Goal: Task Accomplishment & Management: Use online tool/utility

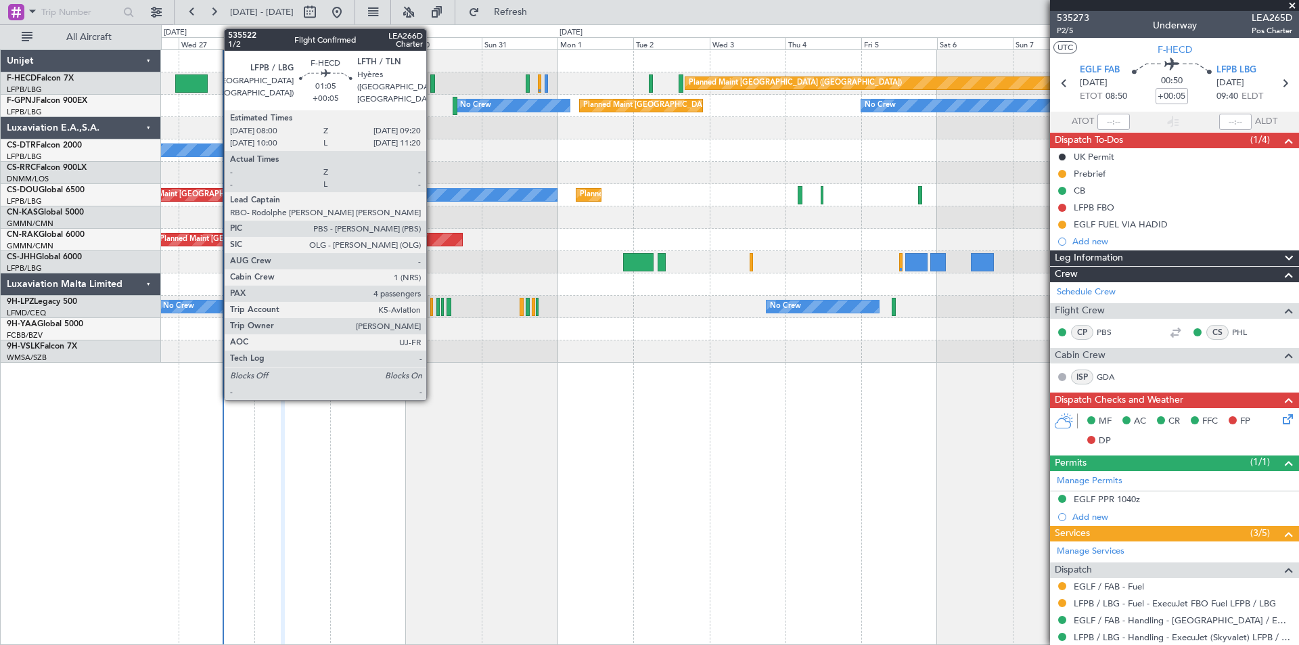
click at [432, 80] on div at bounding box center [432, 83] width 5 height 18
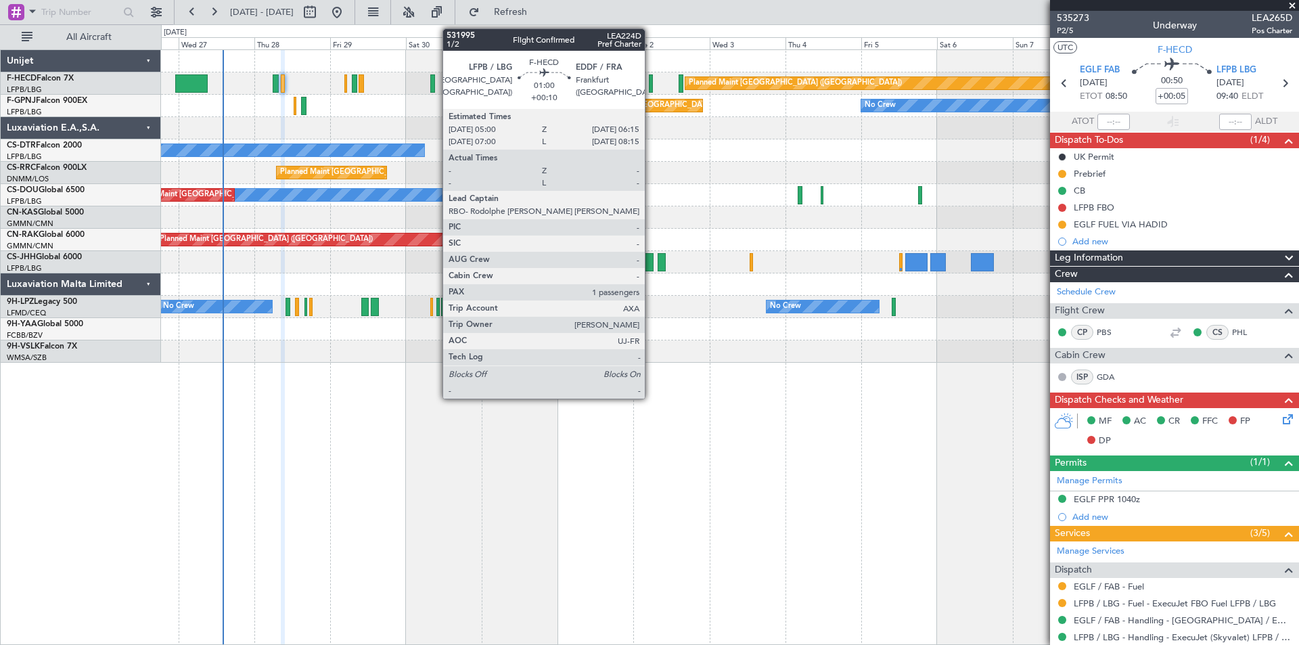
click at [651, 83] on div at bounding box center [651, 83] width 4 height 18
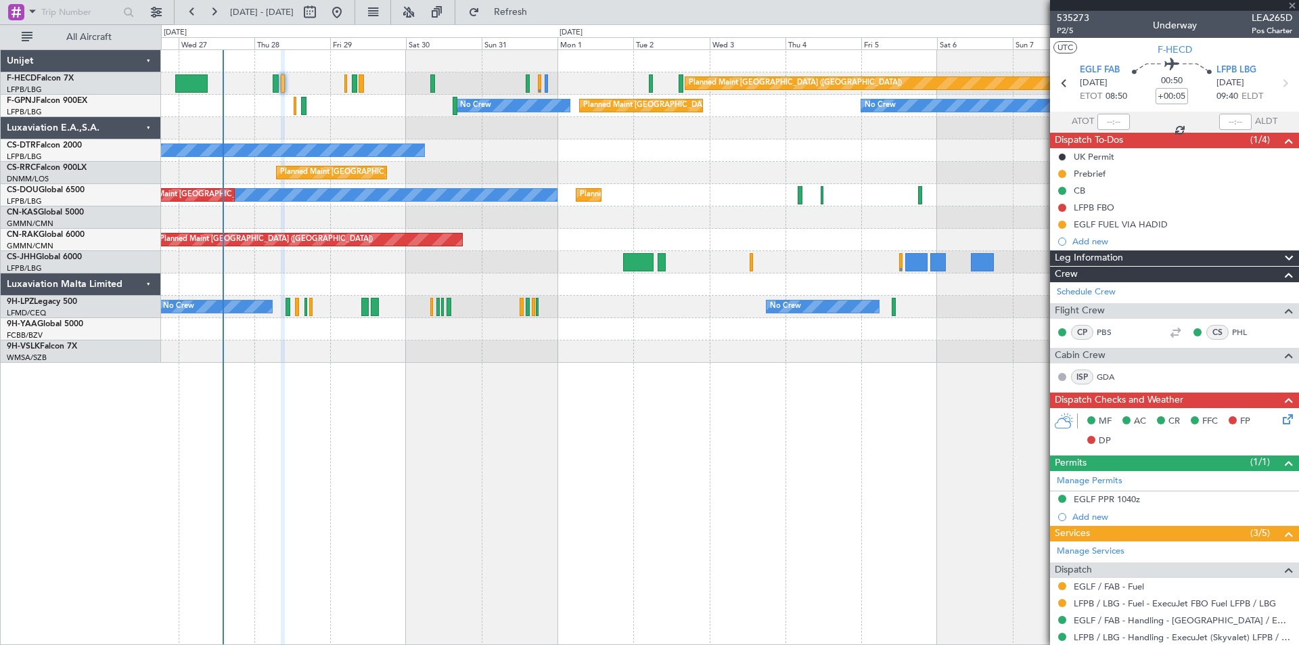
type input "+00:10"
type input "1"
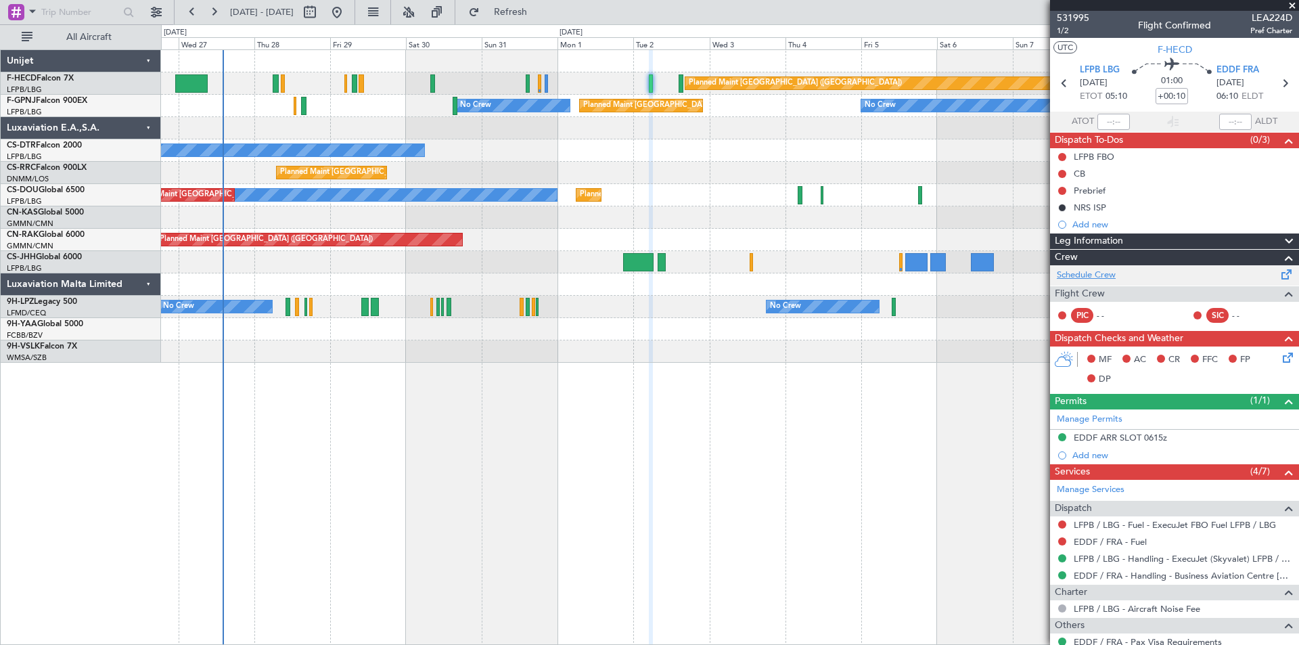
click at [1084, 276] on link "Schedule Crew" at bounding box center [1086, 276] width 59 height 14
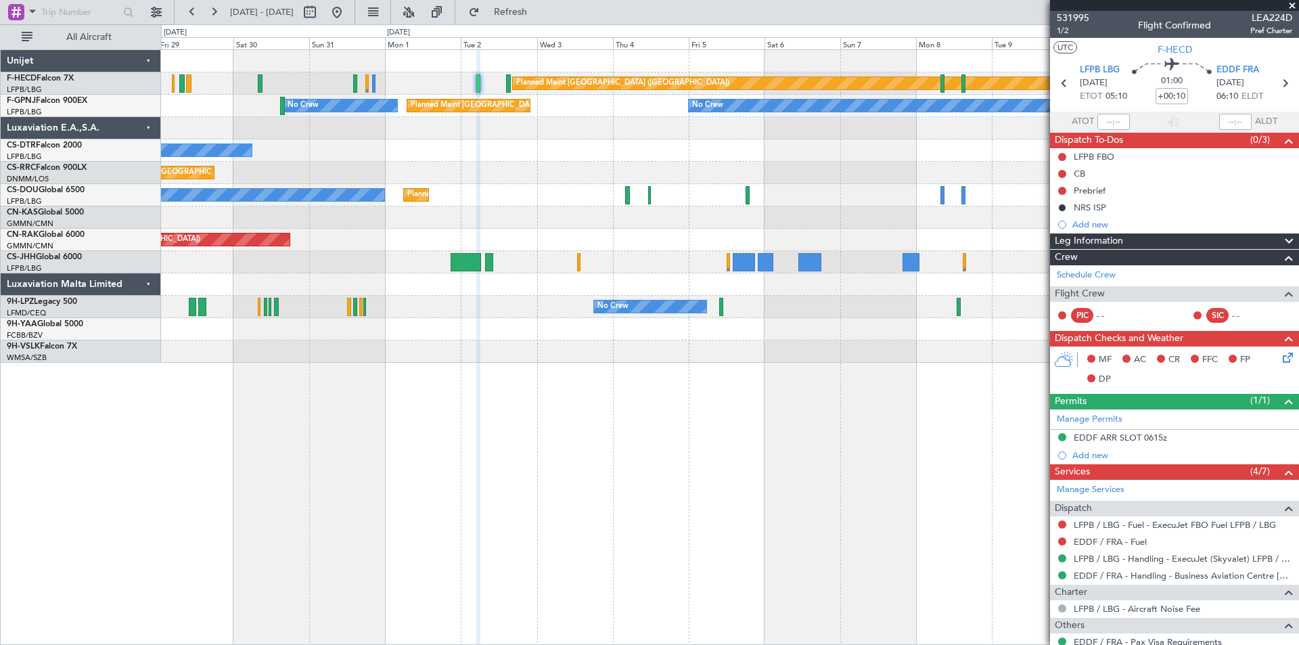
click at [661, 181] on div "Planned Maint [GEOGRAPHIC_DATA] ([GEOGRAPHIC_DATA]) Planned Maint [GEOGRAPHIC_D…" at bounding box center [730, 173] width 1138 height 22
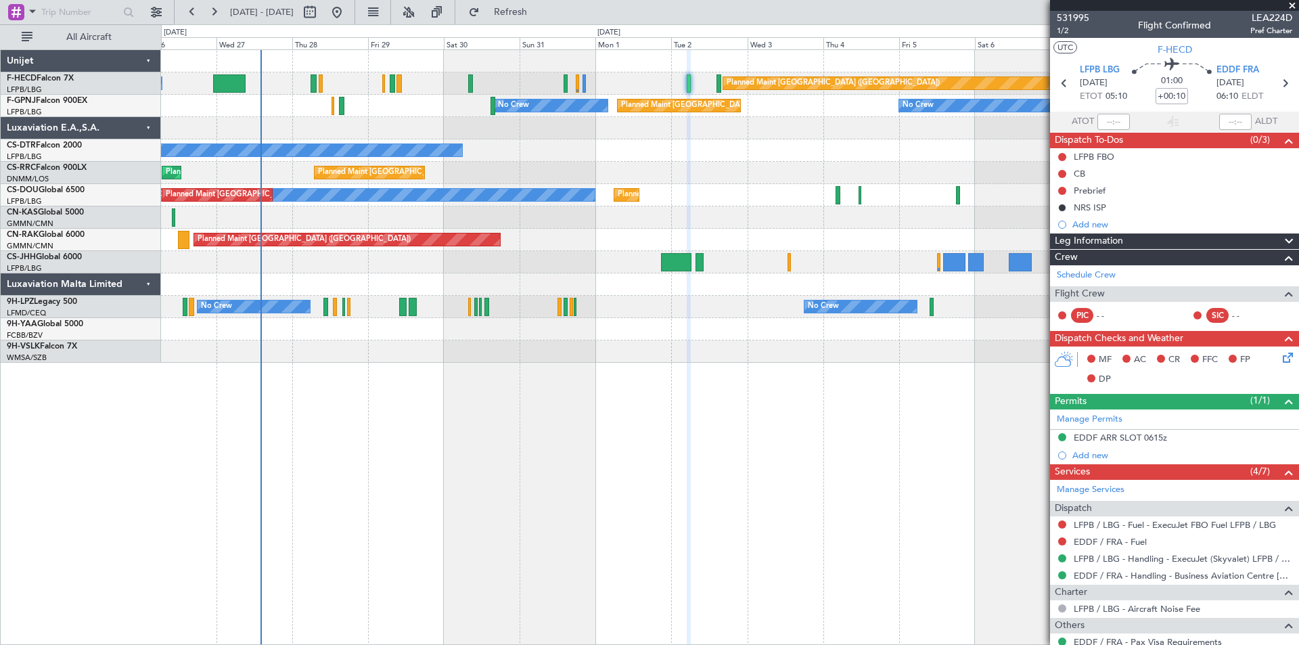
click at [498, 98] on div "Planned Maint [GEOGRAPHIC_DATA] ([GEOGRAPHIC_DATA]) No Crew No Crew No Crew Pla…" at bounding box center [730, 206] width 1138 height 313
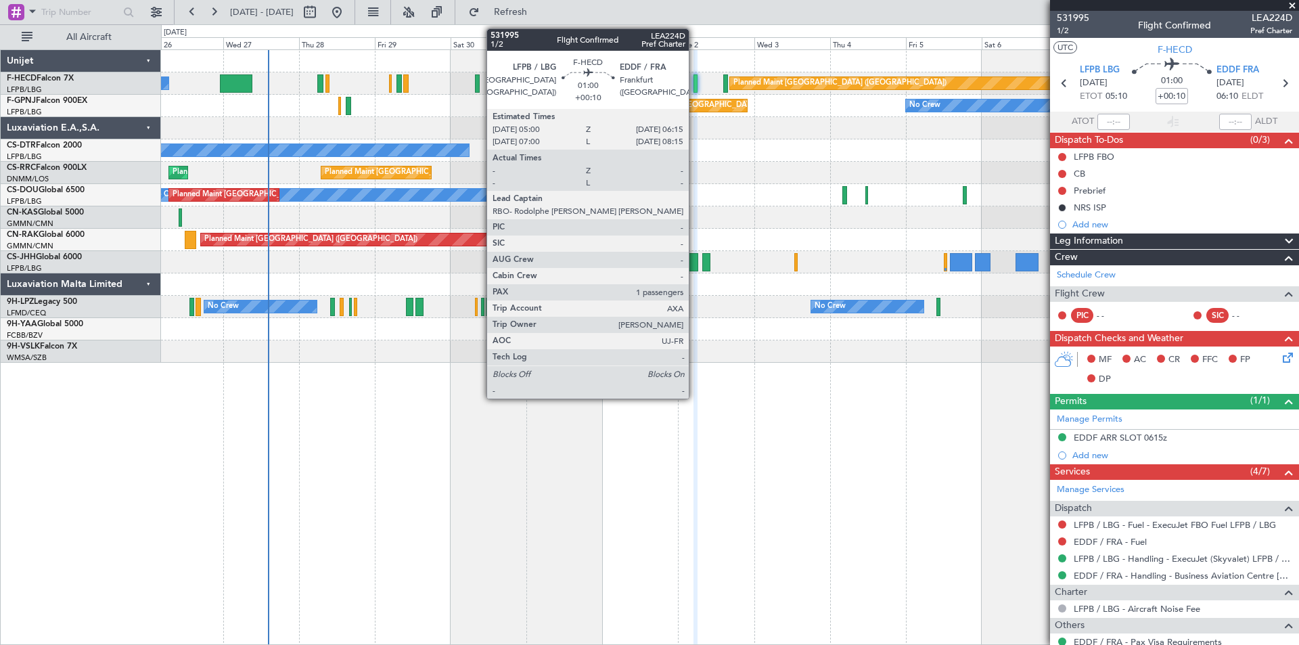
click at [696, 85] on div at bounding box center [696, 83] width 4 height 18
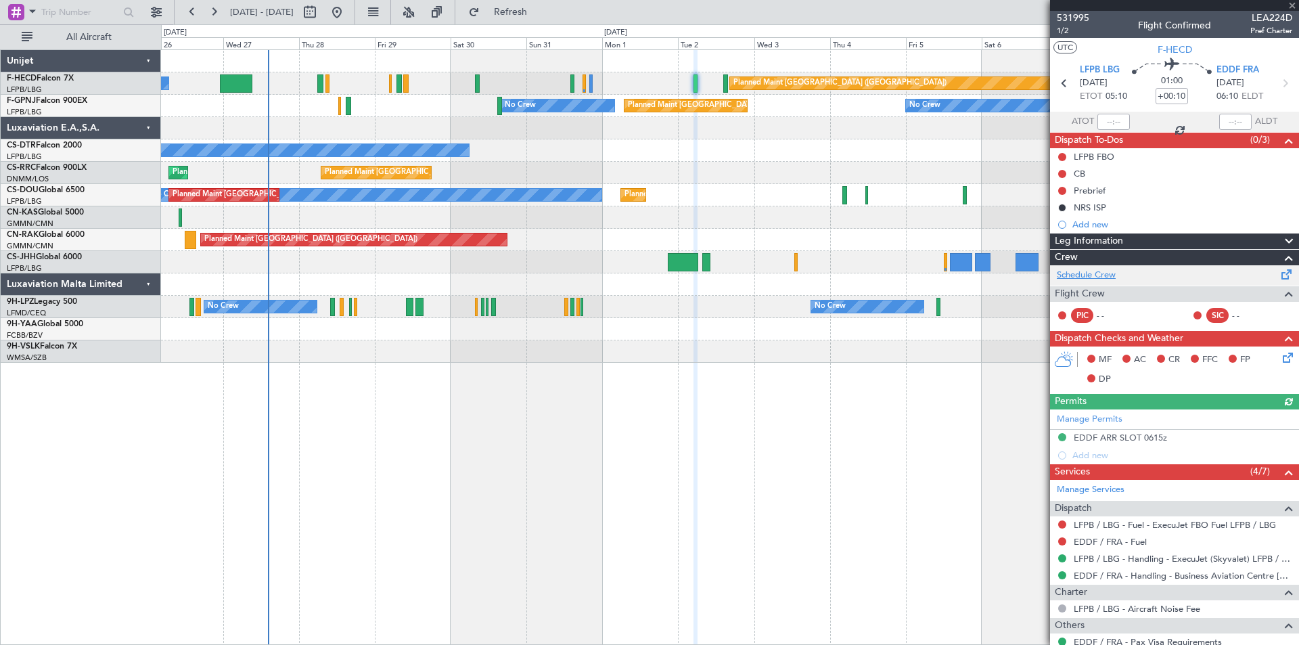
click at [1093, 279] on link "Schedule Crew" at bounding box center [1086, 276] width 59 height 14
